Goal: Find contact information: Find contact information

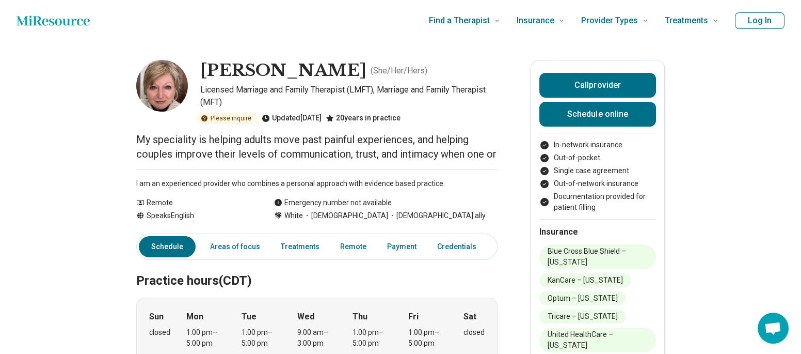
click at [420, 221] on span "[DEMOGRAPHIC_DATA] ally" at bounding box center [437, 215] width 98 height 11
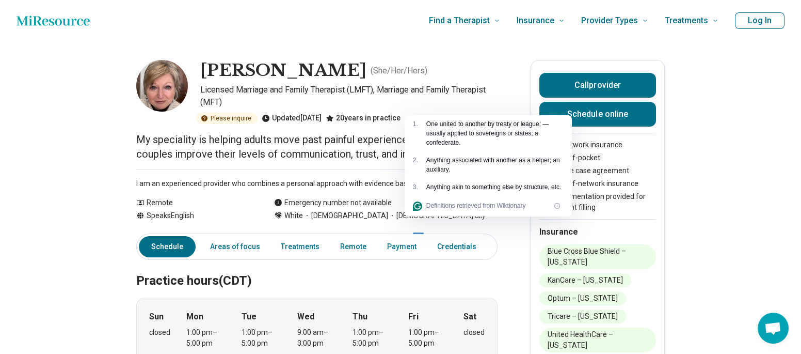
click at [420, 233] on div at bounding box center [418, 230] width 11 height 8
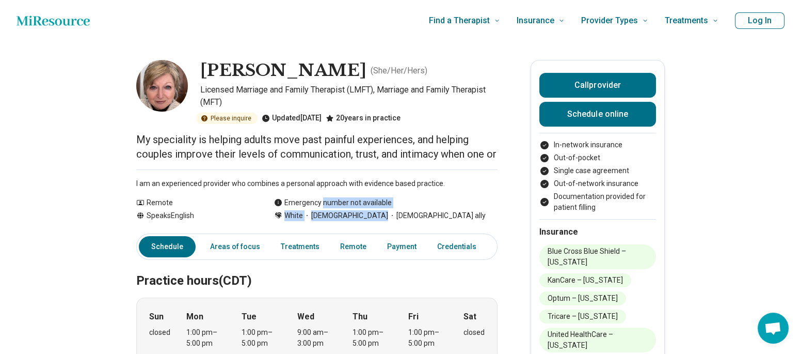
drag, startPoint x: 429, startPoint y: 229, endPoint x: 323, endPoint y: 216, distance: 106.6
click at [323, 216] on div "Remote Speaks English Emergency number not available White [DEMOGRAPHIC_DATA] […" at bounding box center [316, 209] width 361 height 24
click at [323, 208] on div "Emergency number not available" at bounding box center [333, 202] width 118 height 11
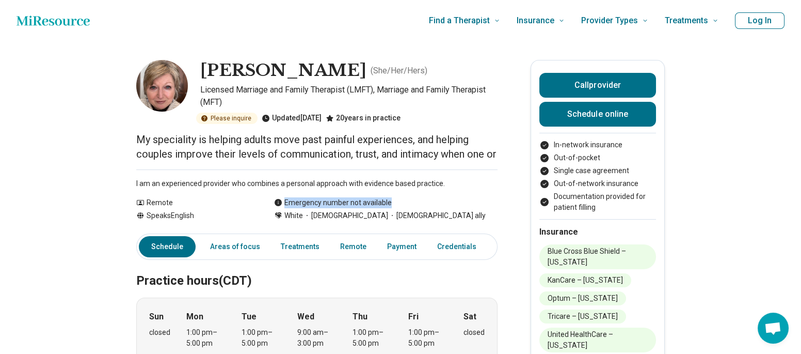
click at [323, 208] on div "Emergency number not available" at bounding box center [333, 202] width 118 height 11
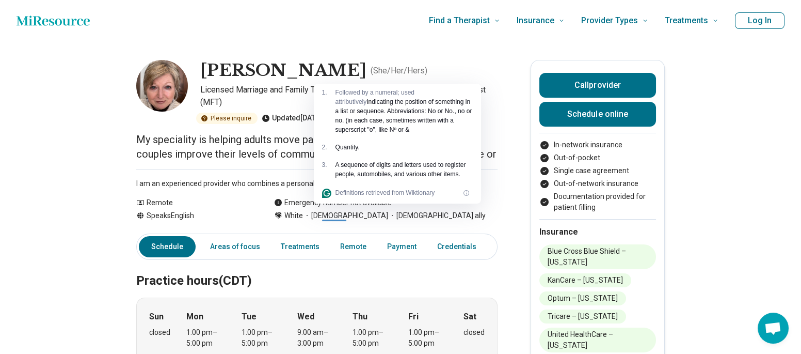
click at [305, 208] on div "Emergency number not available" at bounding box center [333, 202] width 118 height 11
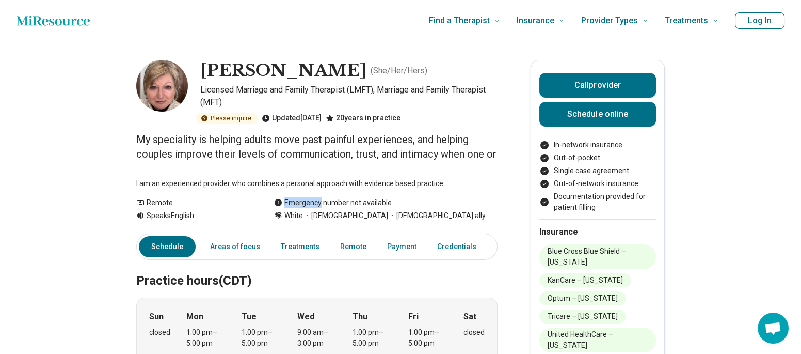
click at [305, 208] on div "Emergency number not available" at bounding box center [333, 202] width 118 height 11
click at [305, 219] on div at bounding box center [302, 217] width 36 height 8
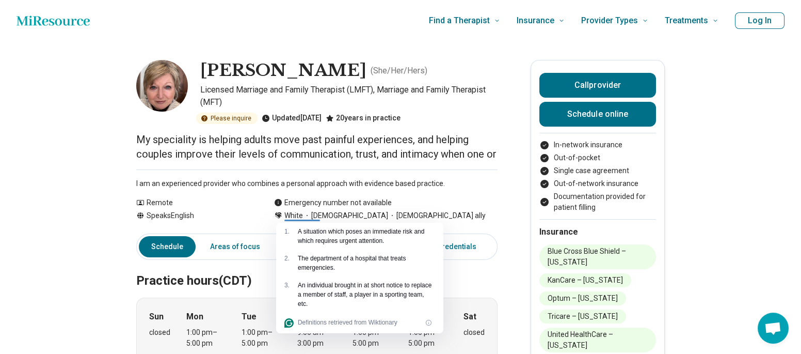
click at [305, 219] on div at bounding box center [302, 217] width 36 height 8
click at [352, 208] on div "Emergency number not available" at bounding box center [333, 202] width 118 height 11
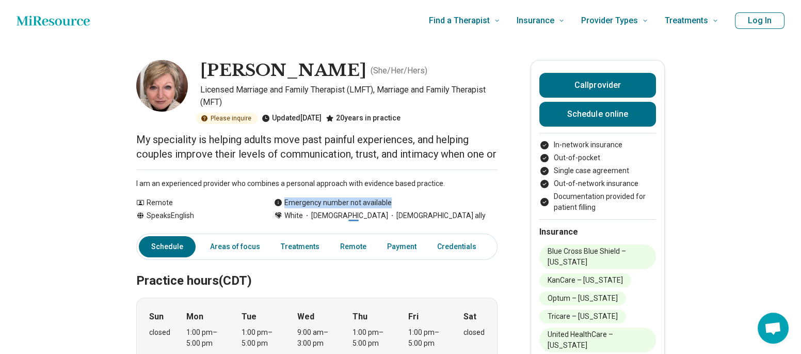
click at [352, 208] on div "Emergency number not available" at bounding box center [333, 202] width 118 height 11
